Goal: Download file/media

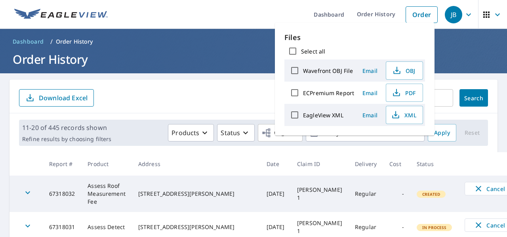
scroll to position [120, 0]
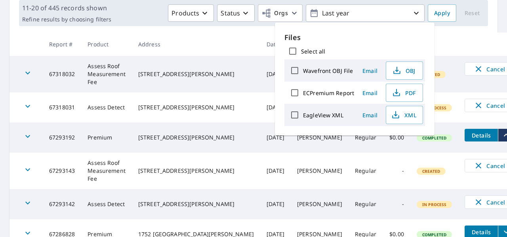
click at [470, 42] on th at bounding box center [490, 44] width 62 height 23
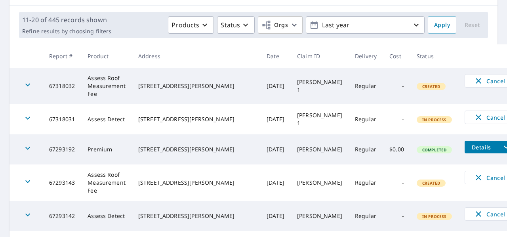
scroll to position [114, 0]
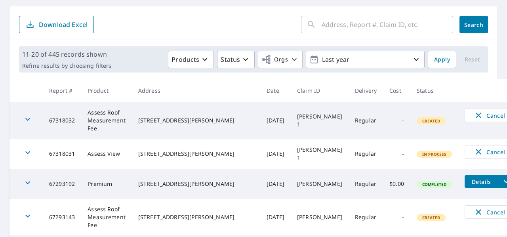
scroll to position [69, 0]
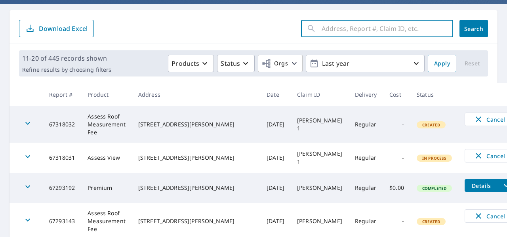
click at [356, 30] on input "text" at bounding box center [388, 28] width 132 height 22
type input "8"
type input "884"
click at [466, 31] on span "Search" at bounding box center [474, 29] width 16 height 8
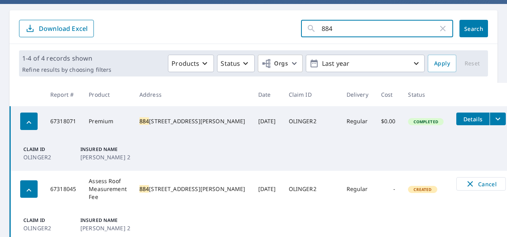
click at [335, 32] on input "884" at bounding box center [380, 28] width 117 height 22
type input "8"
type input "871"
click at [473, 21] on button "Search" at bounding box center [474, 28] width 29 height 17
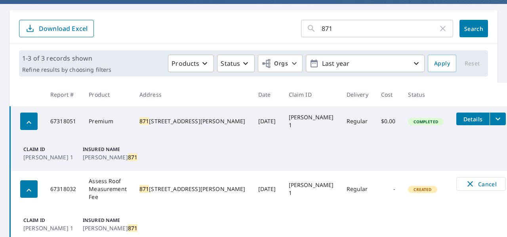
click at [494, 121] on icon "filesDropdownBtn-67318051" at bounding box center [499, 119] width 10 height 10
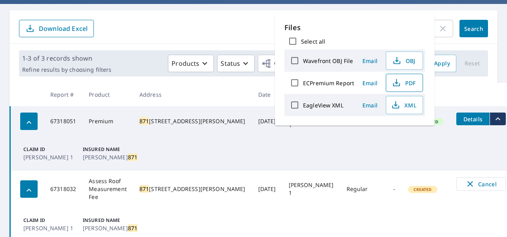
click at [405, 78] on span "PDF" at bounding box center [403, 83] width 25 height 10
click at [392, 157] on td "Claim ID [PERSON_NAME] 1 Insured Name [PERSON_NAME] 871" at bounding box center [261, 153] width 502 height 34
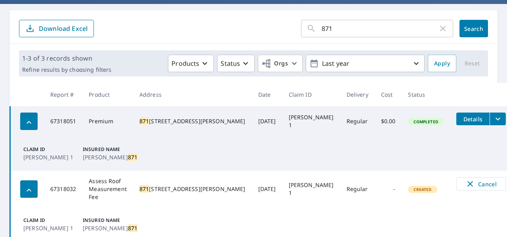
click at [330, 30] on input "871" at bounding box center [380, 28] width 117 height 22
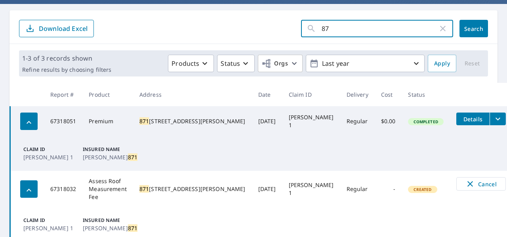
type input "8"
type input "884"
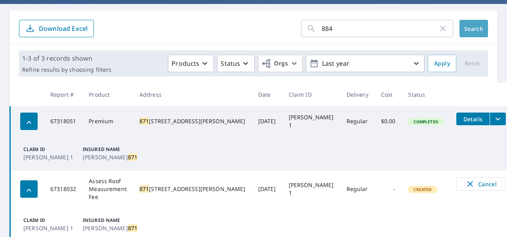
click at [466, 32] on span "Search" at bounding box center [474, 29] width 16 height 8
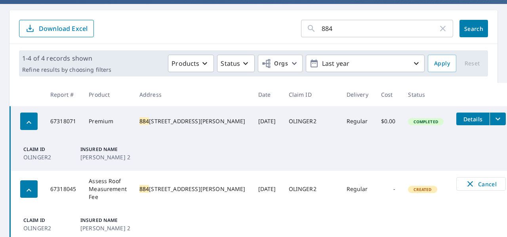
click at [494, 122] on icon "filesDropdownBtn-67318071" at bounding box center [499, 119] width 10 height 10
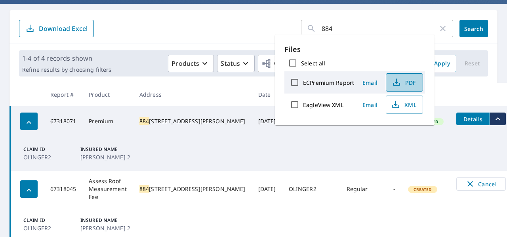
click at [415, 81] on span "PDF" at bounding box center [403, 83] width 25 height 10
click at [368, 151] on td "Claim ID OLINGER2 Insured Name [PERSON_NAME] 2" at bounding box center [261, 153] width 502 height 34
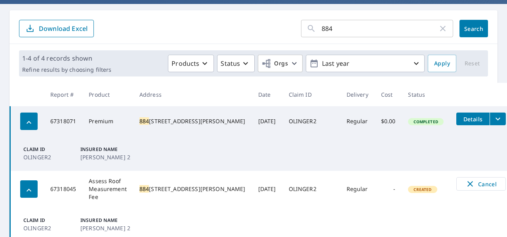
click at [438, 32] on icon "button" at bounding box center [443, 29] width 10 height 10
click at [379, 32] on input "text" at bounding box center [388, 28] width 132 height 22
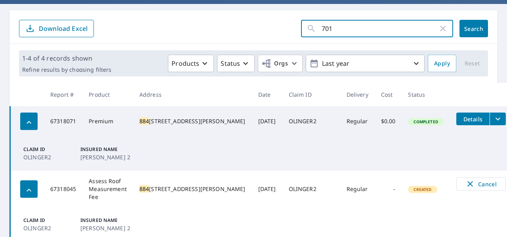
type input "701"
click at [466, 31] on span "Search" at bounding box center [474, 29] width 16 height 8
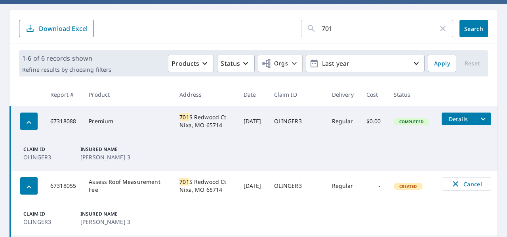
click at [475, 113] on button "filesDropdownBtn-67318088" at bounding box center [483, 119] width 16 height 13
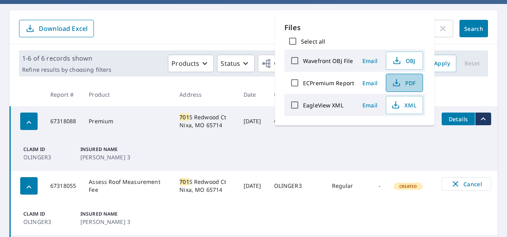
click at [402, 81] on span "PDF" at bounding box center [403, 83] width 25 height 10
